Goal: Task Accomplishment & Management: Use online tool/utility

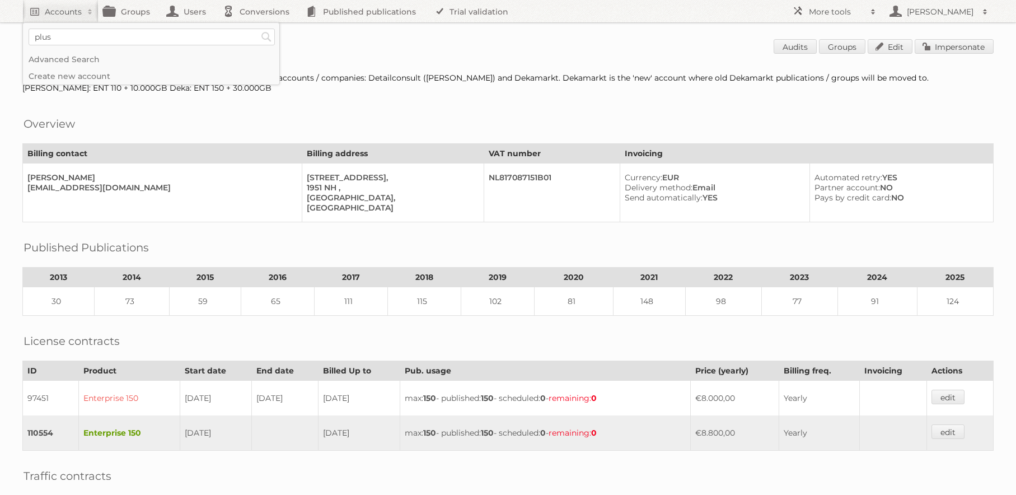
type input"] "plus"
click at [258, 29] on input "Search" at bounding box center [266, 37] width 17 height 17
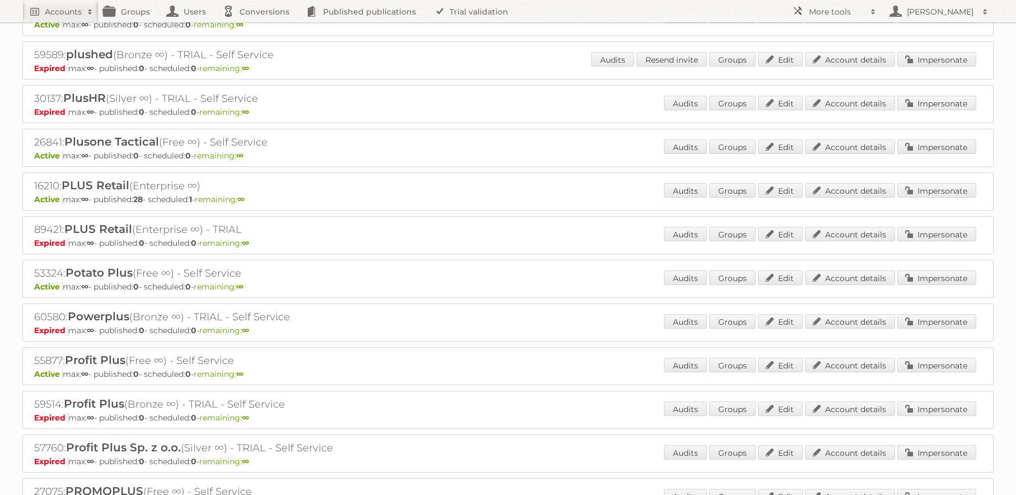
scroll to position [4533, 0]
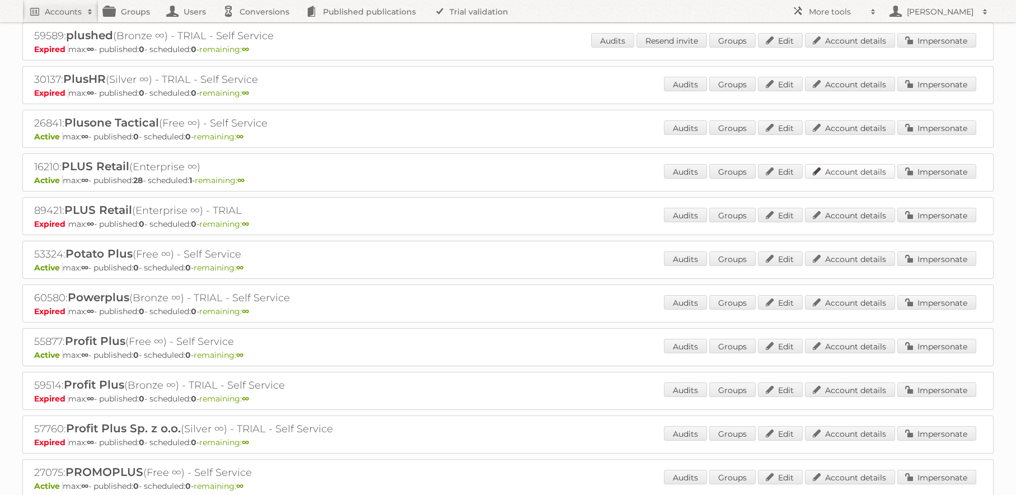
click at [874, 174] on link "Account details" at bounding box center [850, 171] width 90 height 15
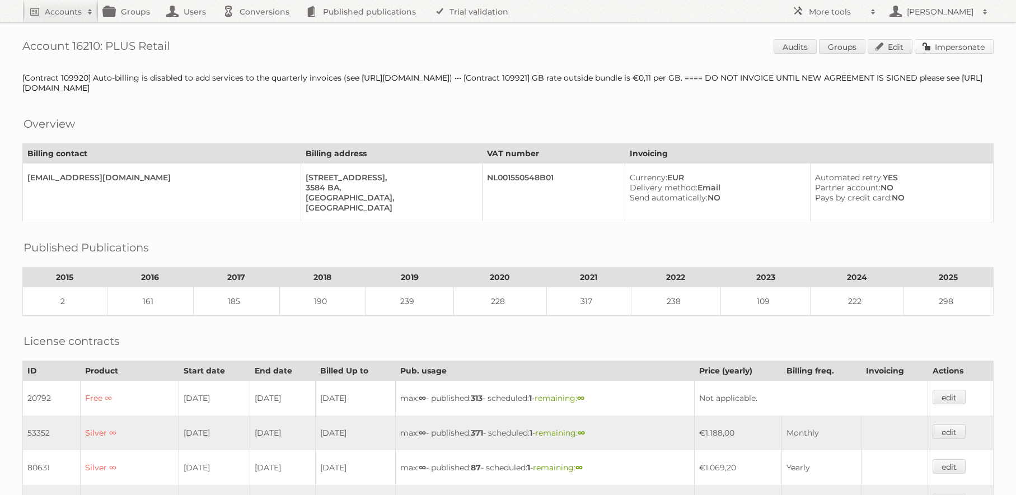
click at [953, 49] on link "Impersonate" at bounding box center [953, 46] width 79 height 15
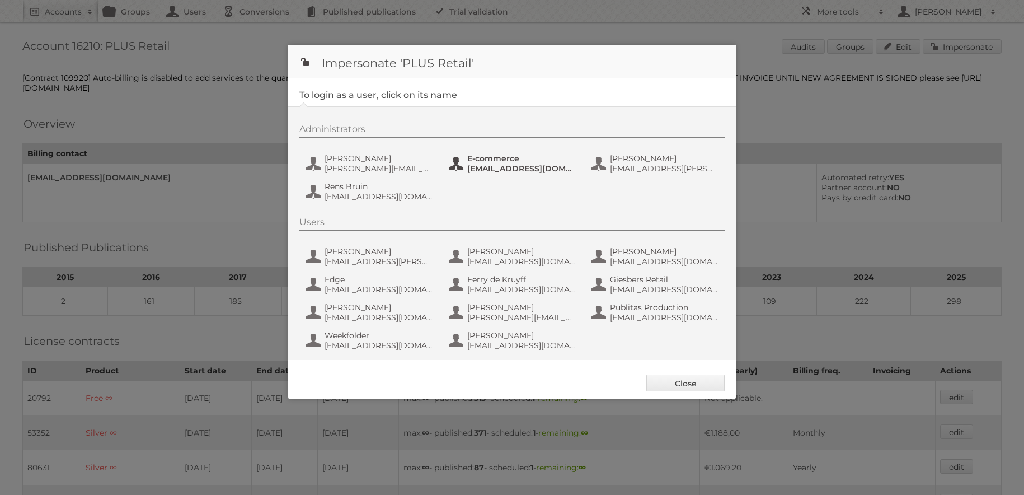
click at [475, 170] on span "ecommerce@coop.nl" at bounding box center [521, 168] width 109 height 10
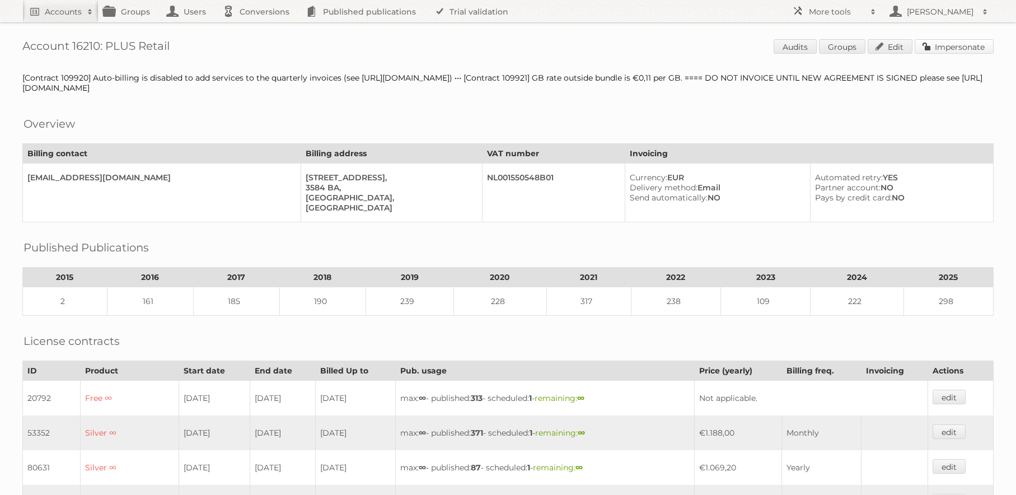
click at [954, 44] on link "Impersonate" at bounding box center [953, 46] width 79 height 15
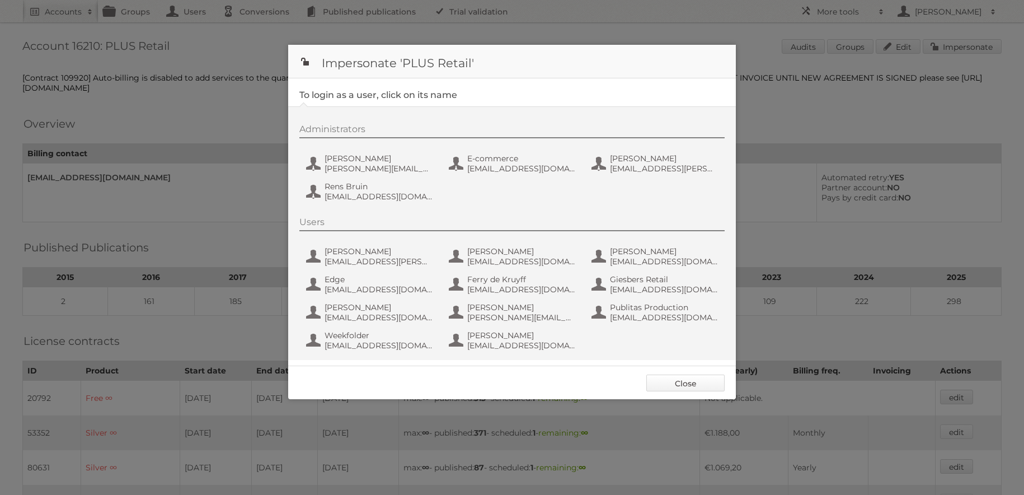
click at [712, 382] on link "Close" at bounding box center [685, 382] width 78 height 17
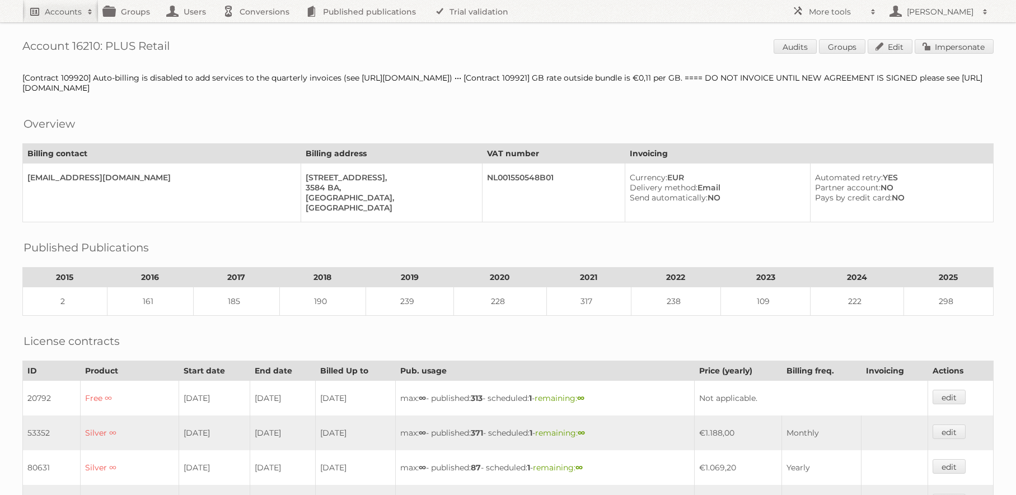
click at [57, 16] on h2 "Accounts" at bounding box center [63, 11] width 37 height 11
type input"] "action"
click at [258, 29] on input "Search" at bounding box center [266, 37] width 17 height 17
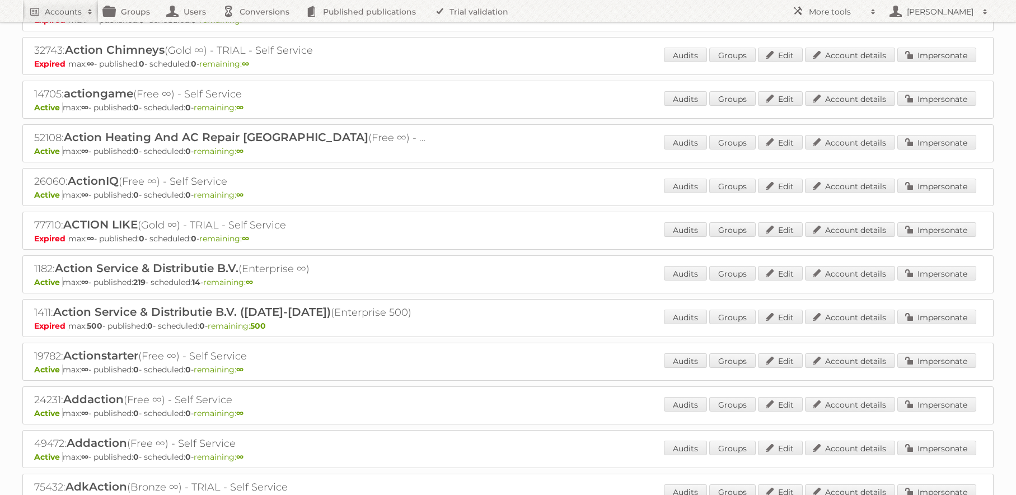
scroll to position [162, 0]
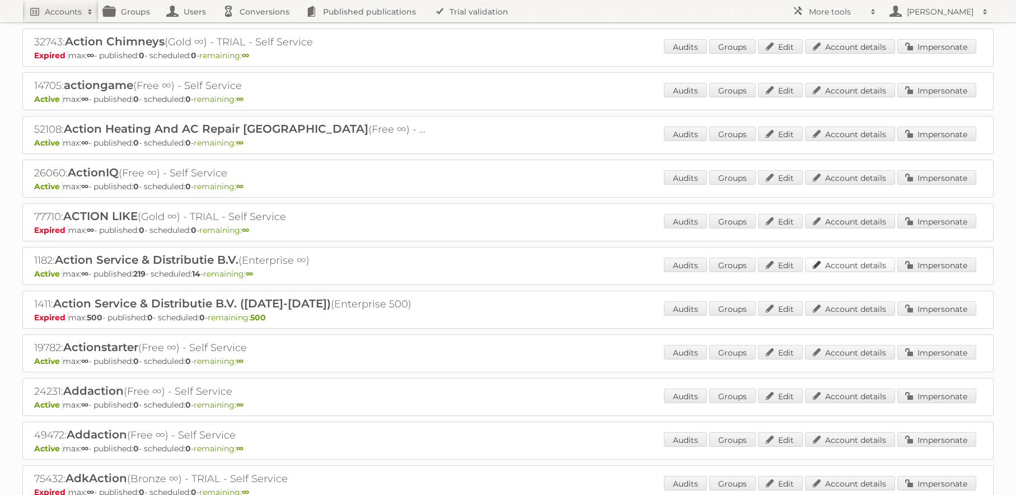
click at [839, 260] on link "Account details" at bounding box center [850, 264] width 90 height 15
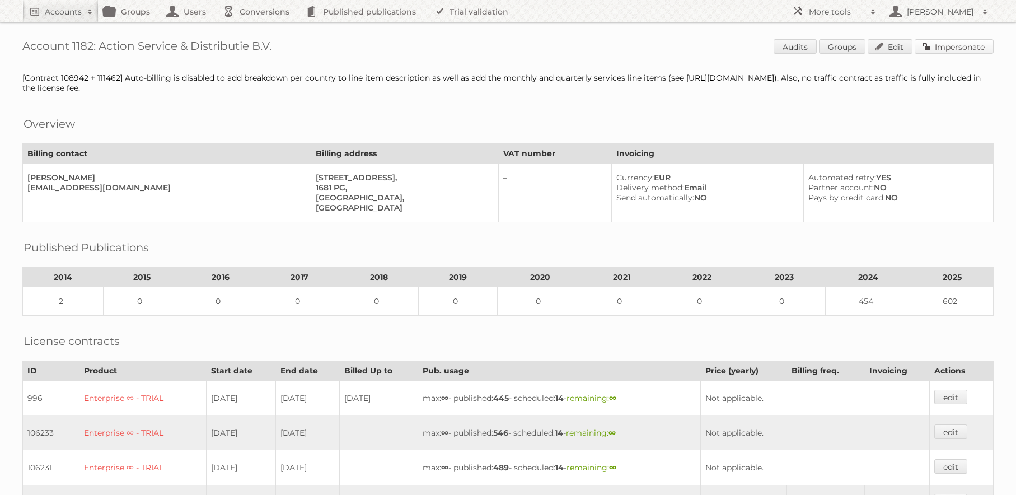
click at [959, 49] on link "Impersonate" at bounding box center [953, 46] width 79 height 15
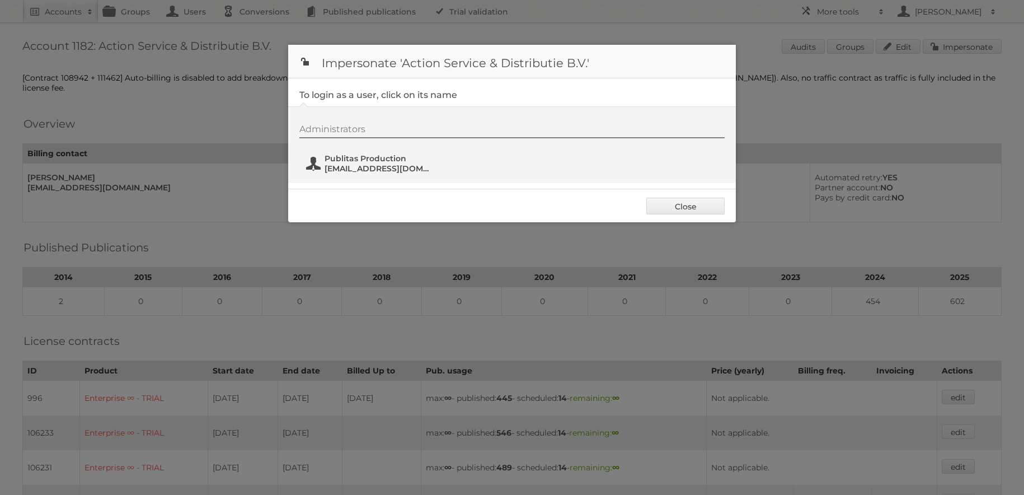
click at [386, 174] on button "Publitas Production [EMAIL_ADDRESS][DOMAIN_NAME]" at bounding box center [371, 163] width 132 height 22
